Goal: Learn about a topic

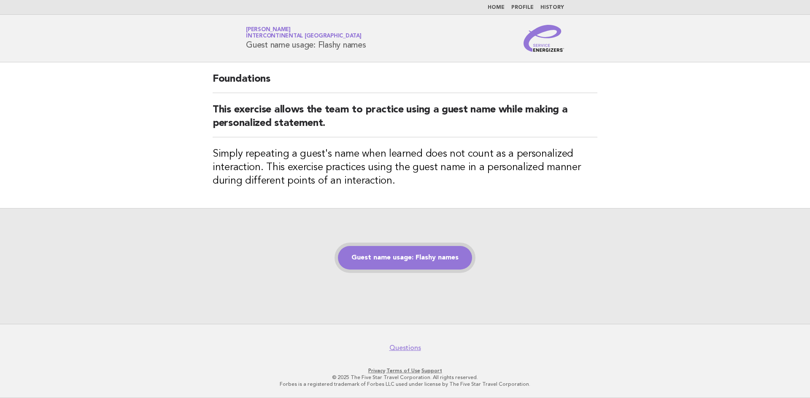
click at [381, 266] on link "Guest name usage: Flashy names" at bounding box center [405, 258] width 134 height 24
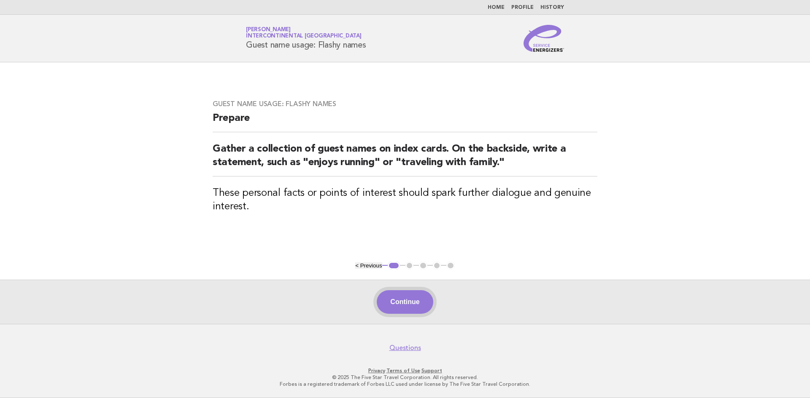
click at [399, 303] on button "Continue" at bounding box center [405, 303] width 56 height 24
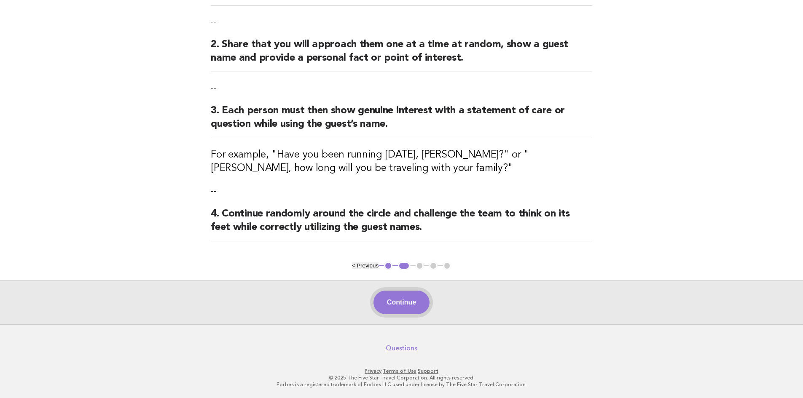
click at [401, 306] on button "Continue" at bounding box center [402, 303] width 56 height 24
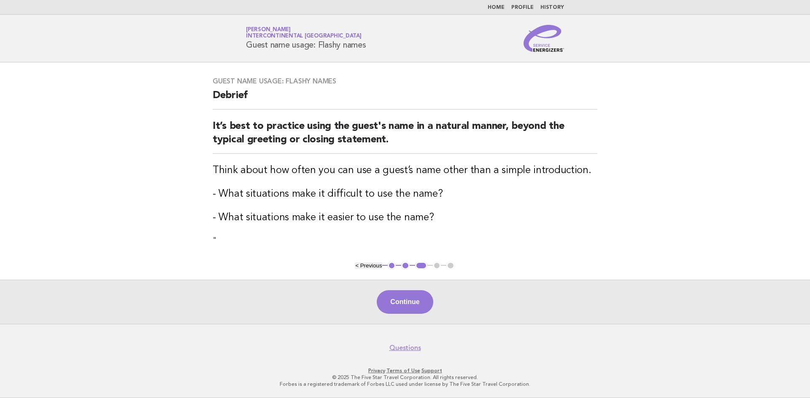
click at [401, 306] on button "Continue" at bounding box center [405, 303] width 56 height 24
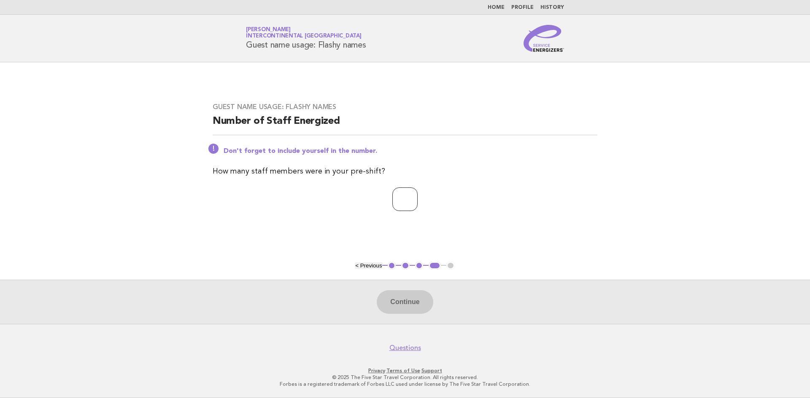
click at [404, 200] on input "number" at bounding box center [404, 200] width 25 height 24
type input "*"
click at [387, 303] on button "Continue" at bounding box center [405, 303] width 56 height 24
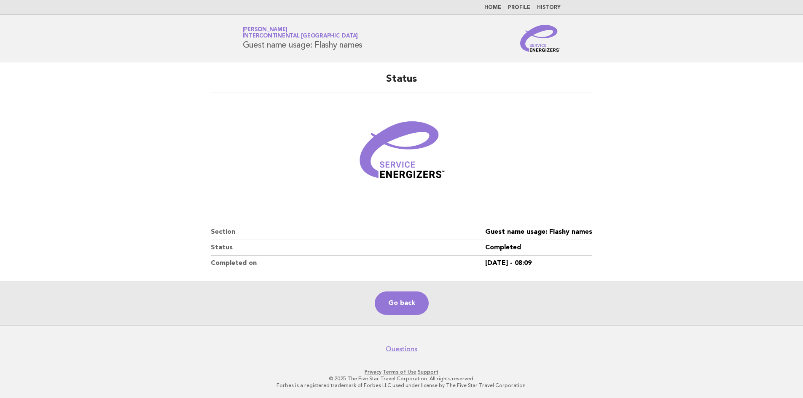
click at [498, 12] on nav "Home Profile History" at bounding box center [401, 7] width 803 height 15
click at [497, 6] on link "Home" at bounding box center [492, 7] width 17 height 5
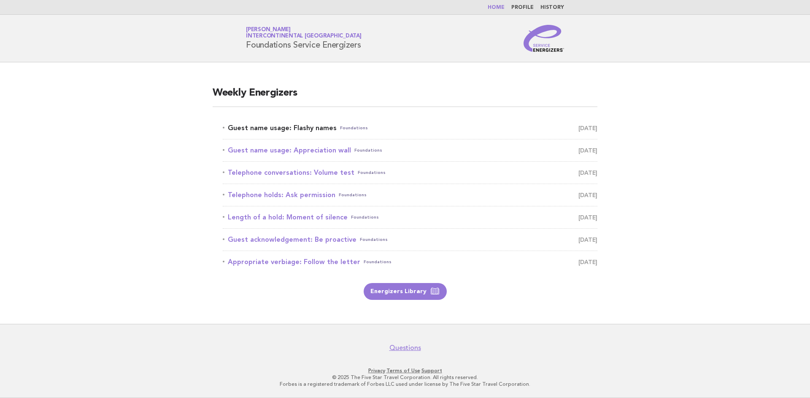
click at [307, 124] on link "Guest name usage: Flashy names Foundations August 28" at bounding box center [410, 128] width 374 height 12
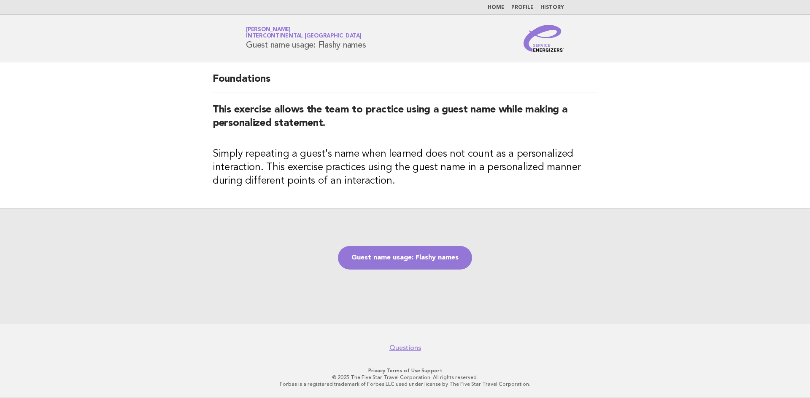
click at [617, 188] on main "Foundations This exercise allows the team to practice using a guest name while …" at bounding box center [405, 193] width 810 height 262
click at [431, 258] on link "Guest name usage: Flashy names" at bounding box center [405, 258] width 134 height 24
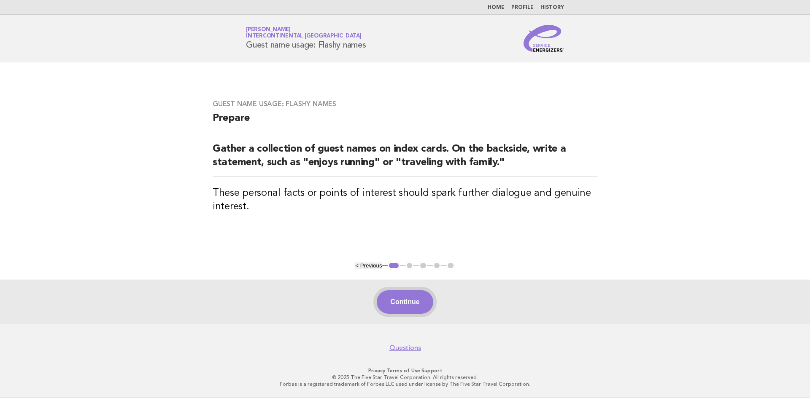
click at [393, 307] on button "Continue" at bounding box center [405, 303] width 56 height 24
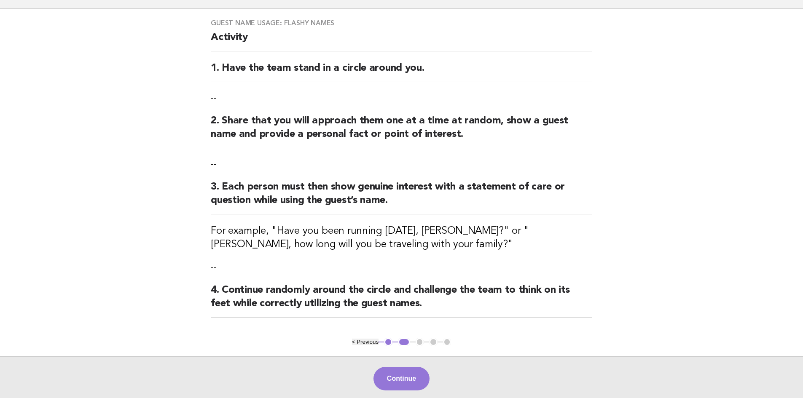
scroll to position [130, 0]
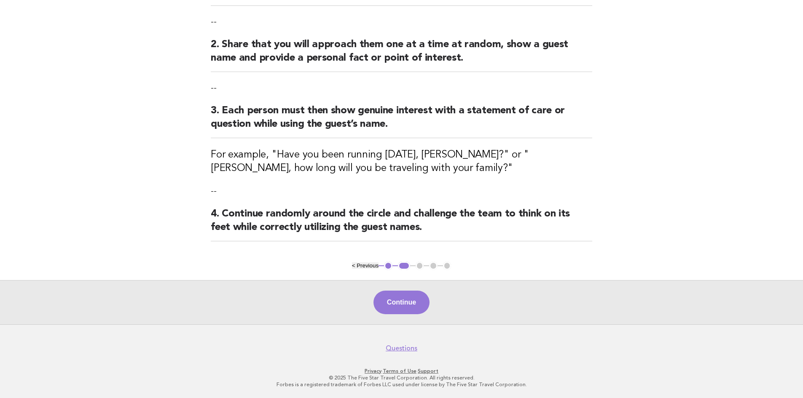
click at [361, 267] on button "< Previous" at bounding box center [365, 266] width 27 height 6
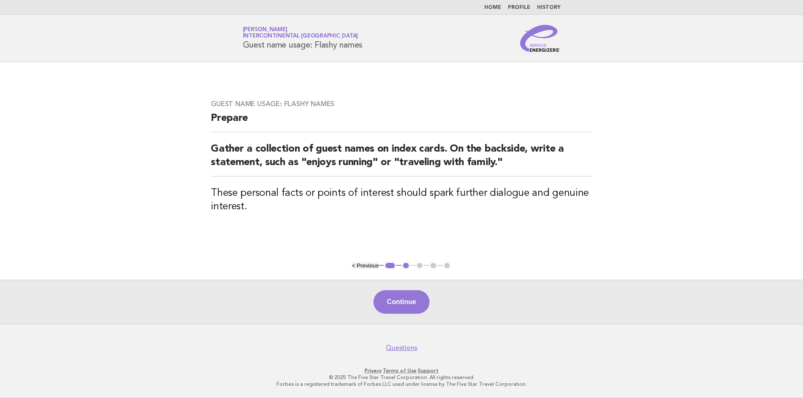
scroll to position [0, 0]
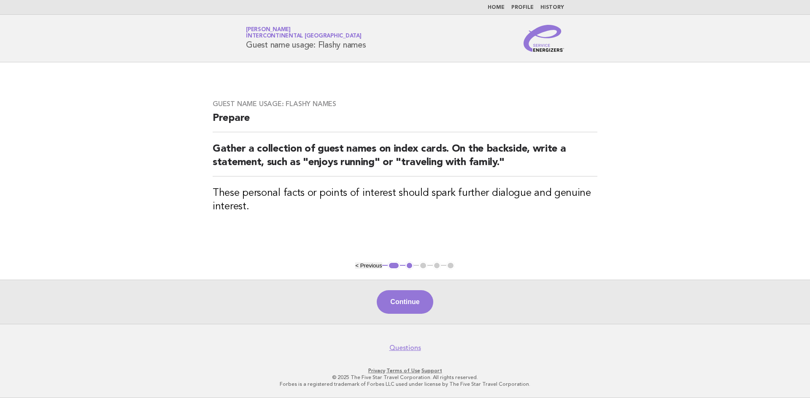
click at [361, 267] on button "< Previous" at bounding box center [368, 266] width 27 height 6
click at [360, 267] on button "< Previous" at bounding box center [368, 266] width 27 height 6
click at [399, 308] on button "Continue" at bounding box center [405, 303] width 56 height 24
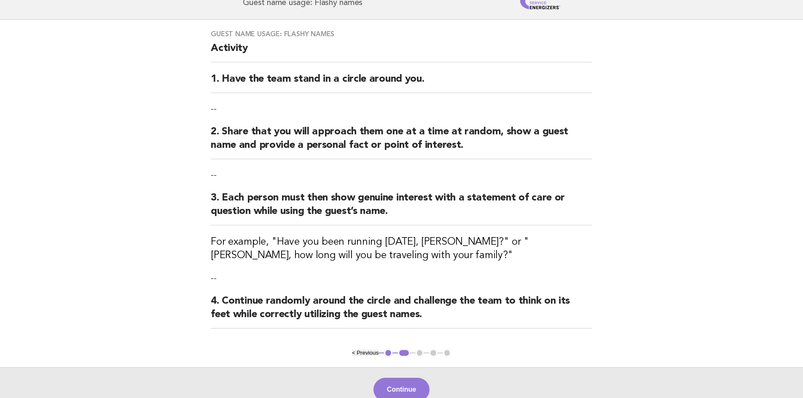
scroll to position [130, 0]
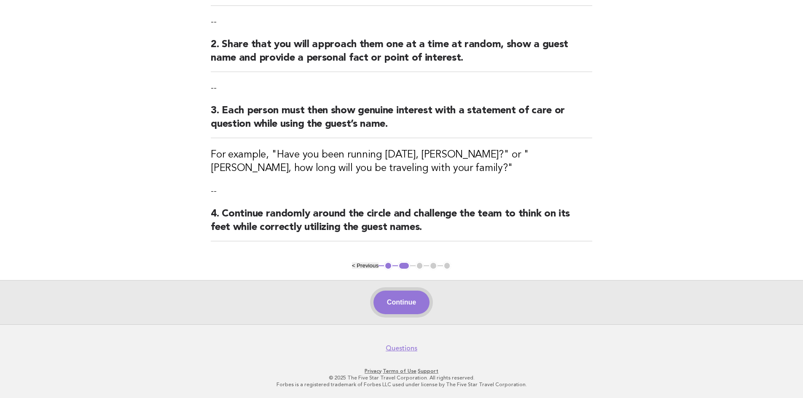
click at [411, 302] on button "Continue" at bounding box center [402, 303] width 56 height 24
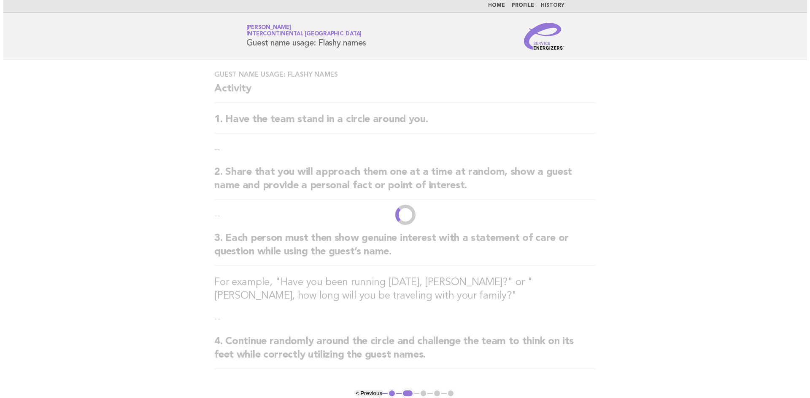
scroll to position [0, 0]
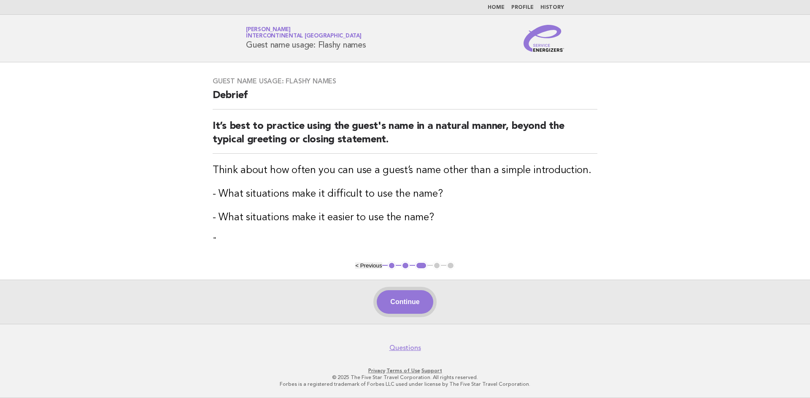
click at [412, 292] on button "Continue" at bounding box center [405, 303] width 56 height 24
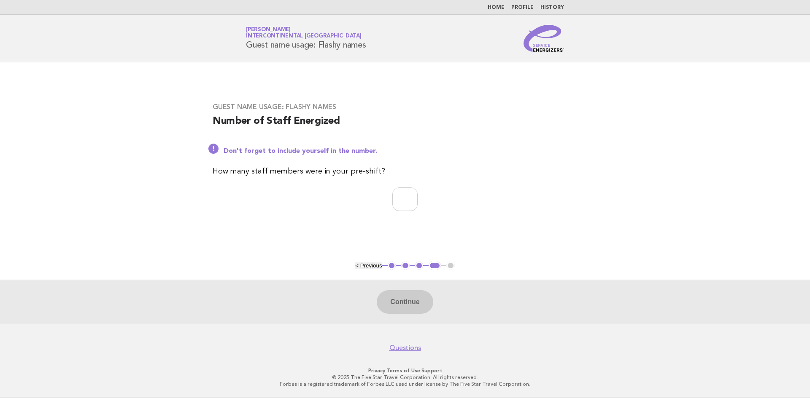
click at [493, 9] on link "Home" at bounding box center [495, 7] width 17 height 5
click at [500, 7] on link "Home" at bounding box center [495, 7] width 17 height 5
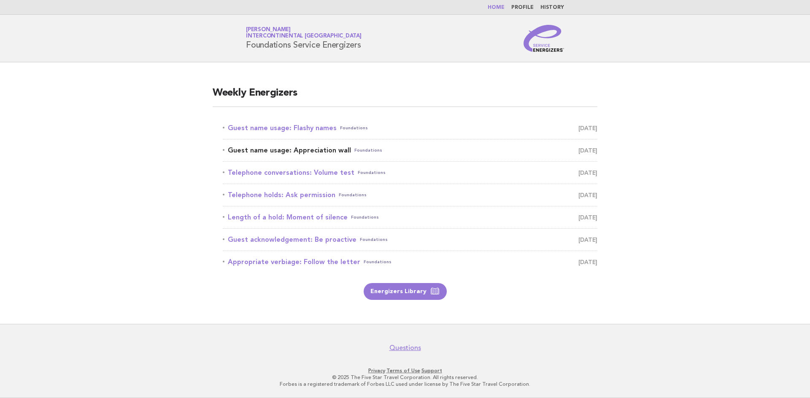
click at [305, 155] on link "Guest name usage: Appreciation wall Foundations [DATE]" at bounding box center [410, 151] width 374 height 12
